Goal: Book appointment/travel/reservation

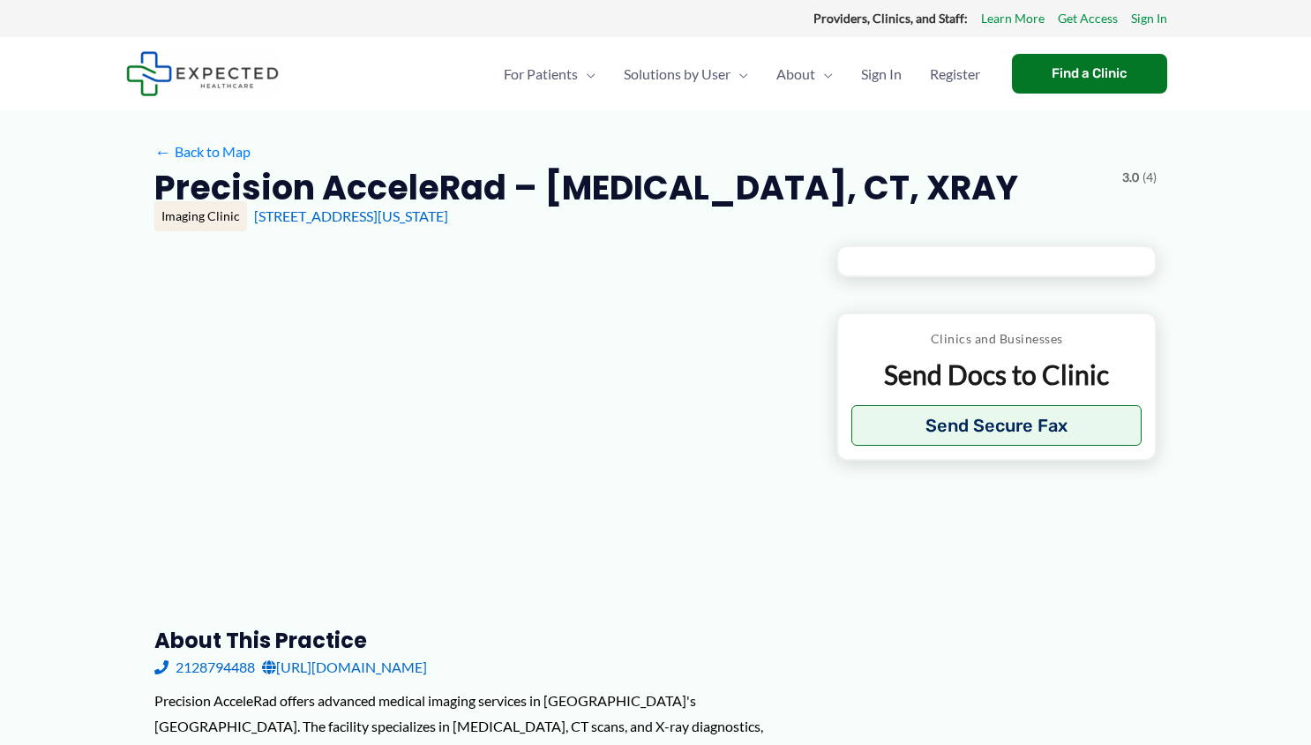
type input "**********"
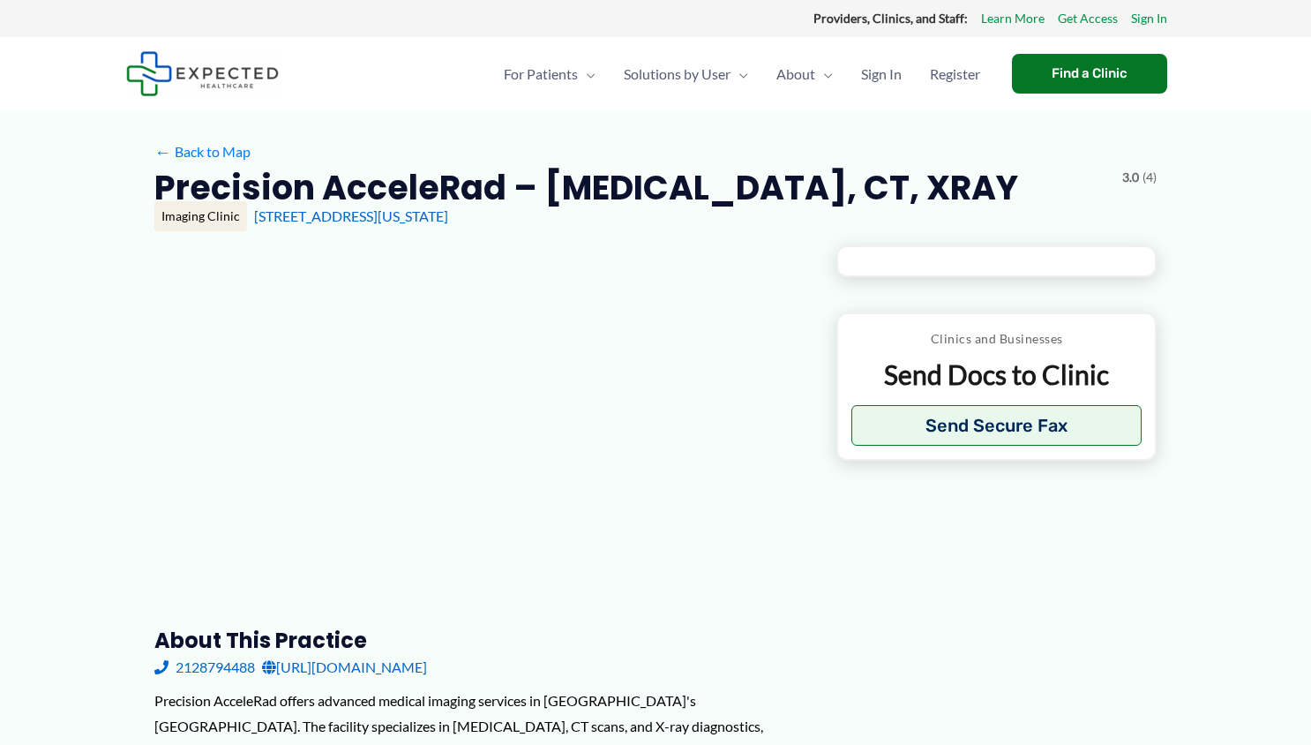
type input "**********"
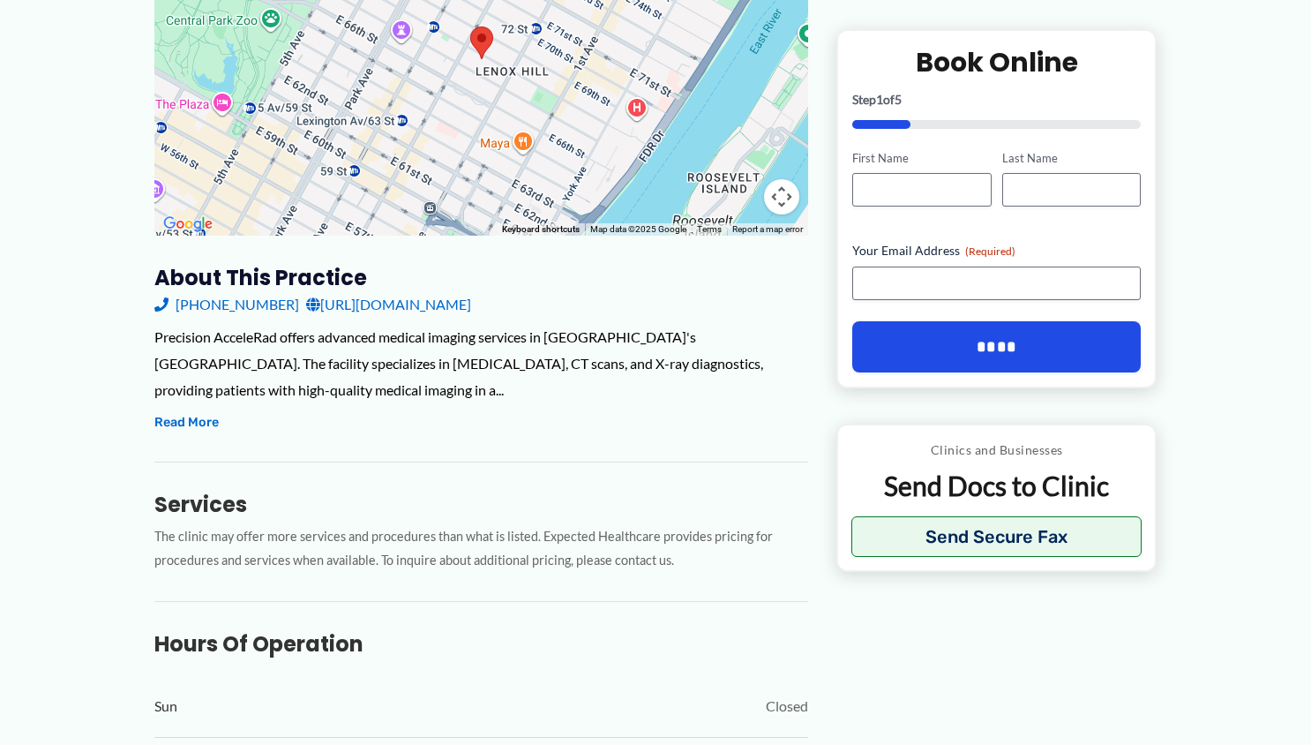
scroll to position [441, 0]
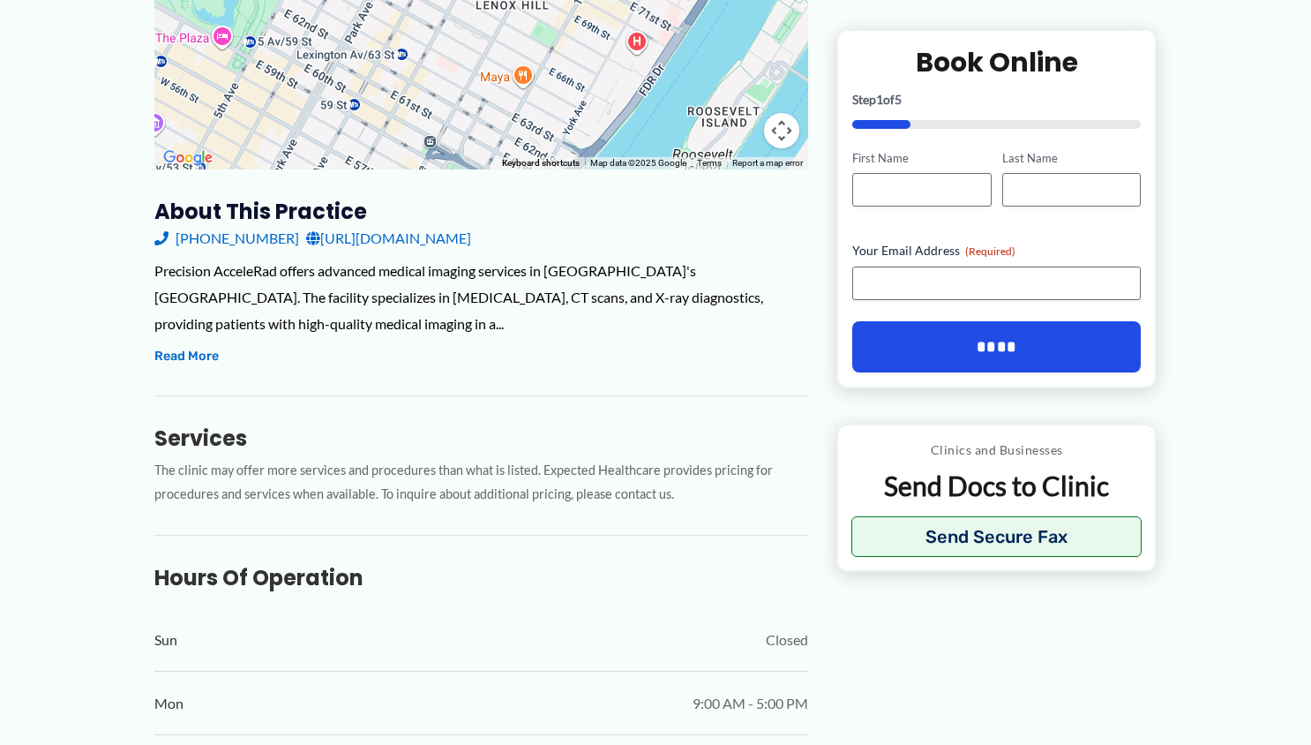
click at [402, 239] on link "[URL][DOMAIN_NAME]" at bounding box center [388, 238] width 165 height 26
